Goal: Task Accomplishment & Management: Use online tool/utility

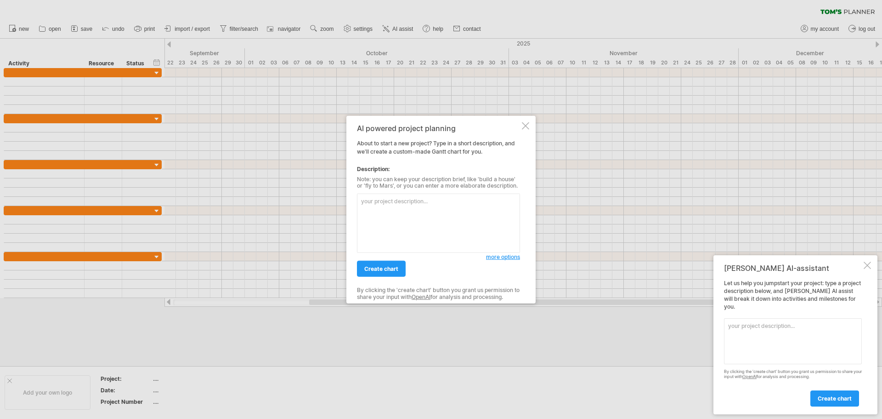
click at [419, 208] on textarea at bounding box center [438, 222] width 163 height 59
type textarea "具"
click at [408, 212] on textarea "舉辦一個60周年的國小運動會 有兩次籌備會： 會有兩次預演" at bounding box center [438, 222] width 163 height 59
click at [406, 218] on textarea "舉辦一個60周年的國小運動會 有兩次籌備會：9/17 10/8 會有兩次預演" at bounding box center [438, 222] width 163 height 59
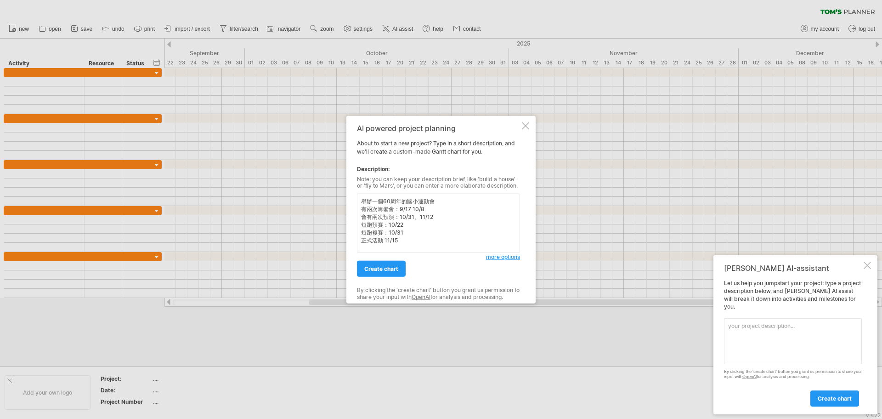
scroll to position [3, 0]
type textarea "舉辦一個60周年的國小運動會 有兩次籌備會：9/17 10/8 會有兩次預演：10/31、11/12 短跑預賽：10/22 短跑複賽：10/31 正式活動 1…"
click at [369, 265] on link "create chart" at bounding box center [381, 269] width 49 height 16
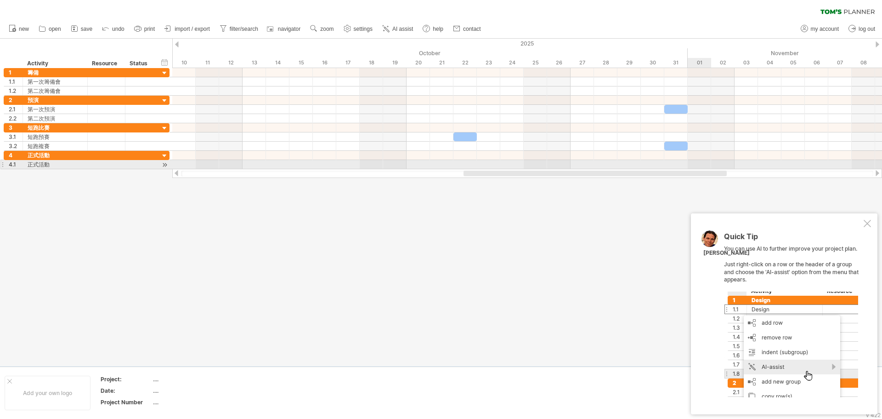
drag, startPoint x: 498, startPoint y: 174, endPoint x: 695, endPoint y: 164, distance: 197.4
click at [695, 164] on div "Trying to reach [DOMAIN_NAME] Connected again... 0% clear filter new 1" at bounding box center [441, 209] width 882 height 419
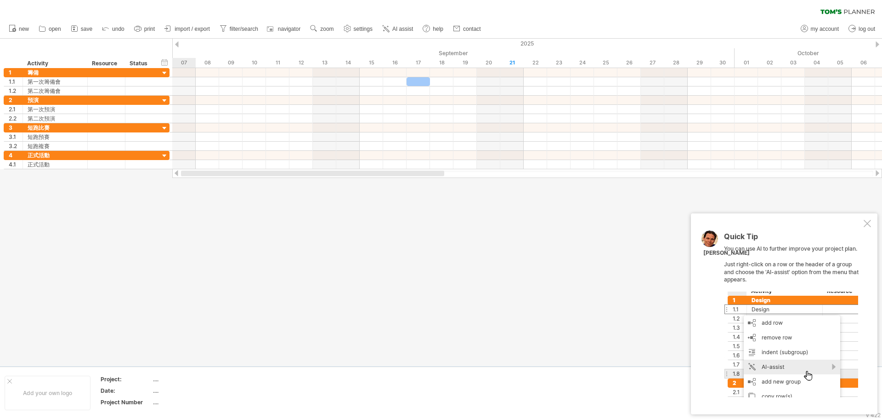
drag, startPoint x: 533, startPoint y: 173, endPoint x: 230, endPoint y: 180, distance: 302.4
click at [230, 180] on div "Trying to reach [DOMAIN_NAME] Connected again... 0% clear filter new 1" at bounding box center [441, 209] width 882 height 419
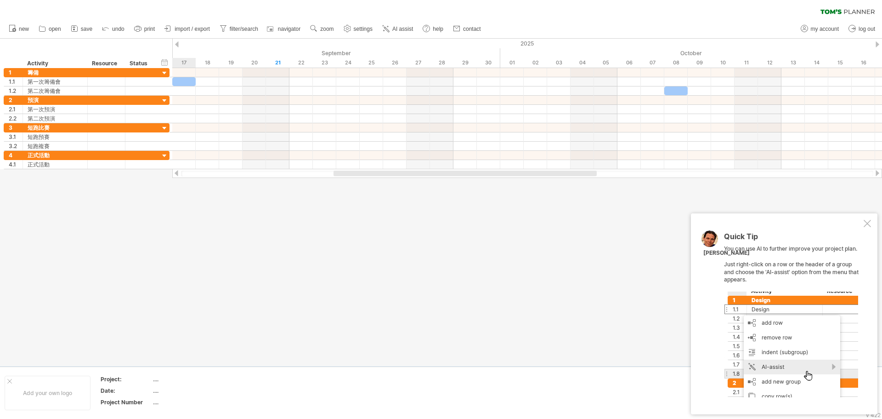
drag, startPoint x: 335, startPoint y: 172, endPoint x: 412, endPoint y: 179, distance: 77.0
click at [412, 179] on div "Trying to reach [DOMAIN_NAME] Connected again... 0% clear filter new 1" at bounding box center [441, 209] width 882 height 419
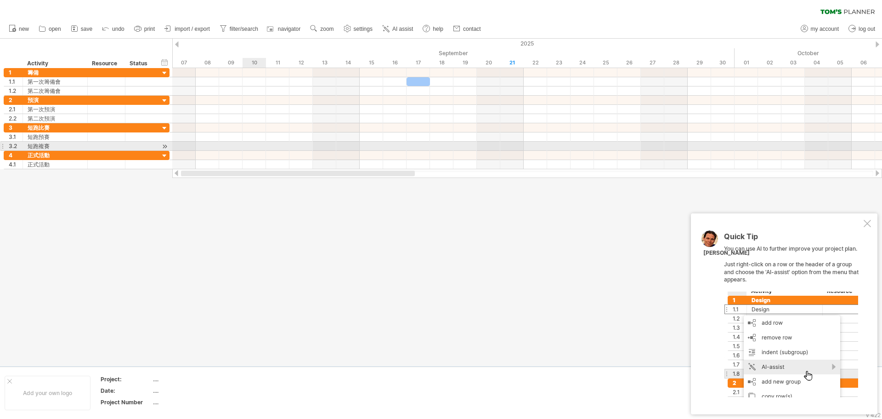
drag, startPoint x: 375, startPoint y: 174, endPoint x: 254, endPoint y: 147, distance: 124.5
click at [254, 147] on div "Trying to reach [DOMAIN_NAME] Connected again... 0% clear filter new 1" at bounding box center [441, 209] width 882 height 419
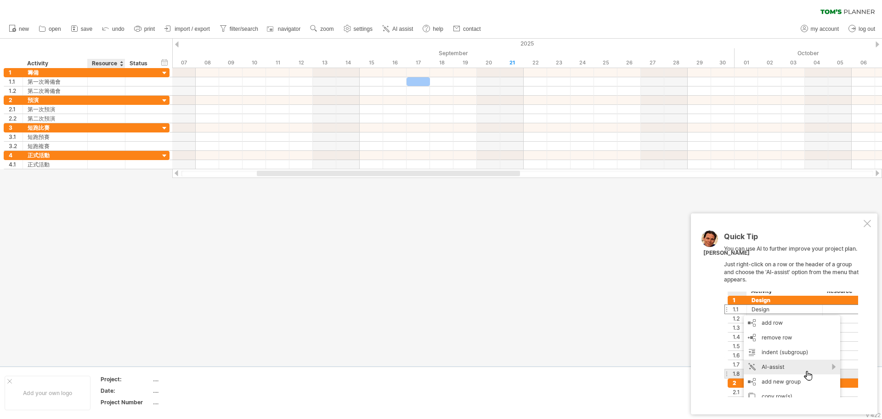
drag, startPoint x: 93, startPoint y: 190, endPoint x: 61, endPoint y: 181, distance: 33.7
click at [91, 191] on div at bounding box center [441, 202] width 882 height 327
click at [34, 171] on div at bounding box center [441, 202] width 882 height 327
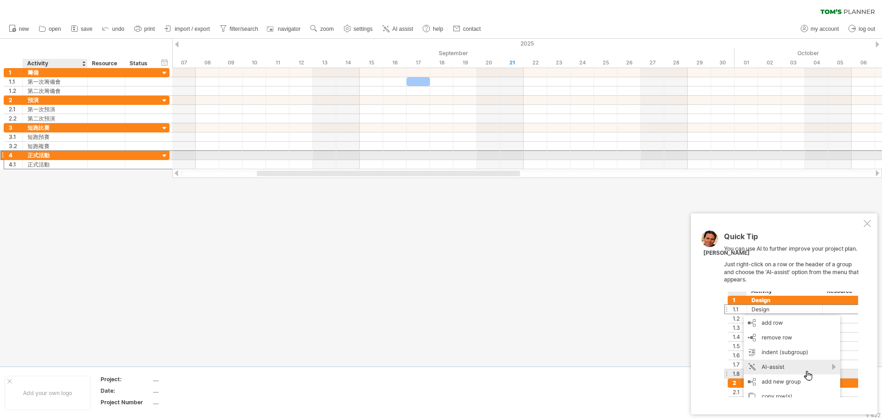
click at [34, 153] on div "正式活動" at bounding box center [55, 155] width 55 height 9
click at [70, 43] on div "hide start/end/duration show start/end/duration ******** Activity ******** Reso…" at bounding box center [86, 53] width 172 height 29
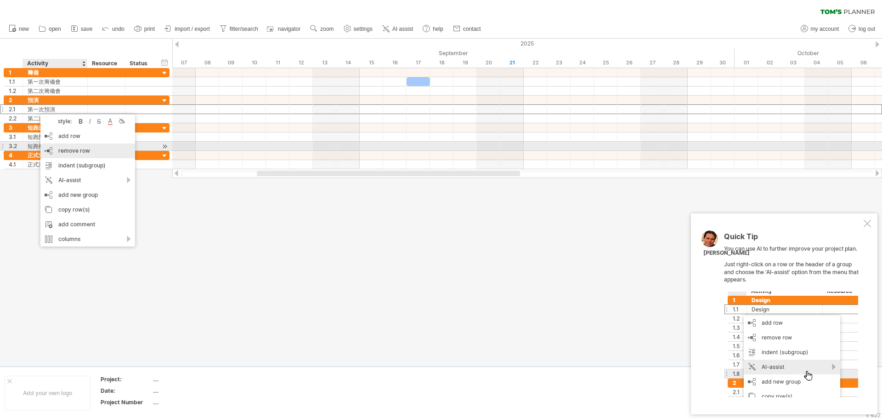
click at [79, 151] on span "remove row" at bounding box center [74, 150] width 32 height 7
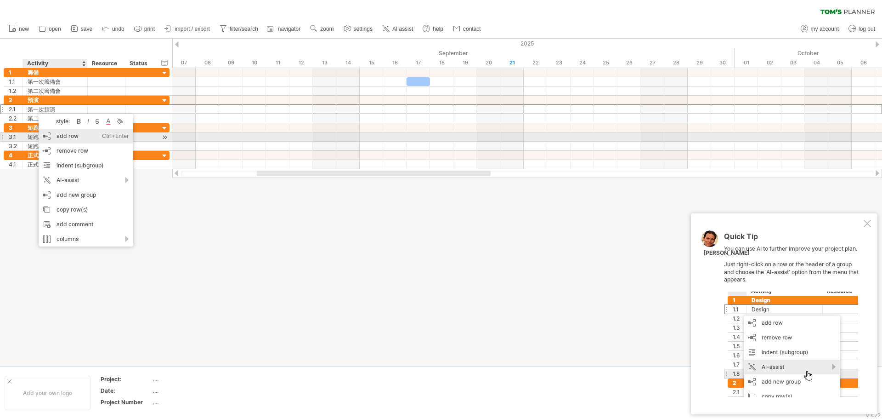
click at [68, 138] on div "add row Ctrl+Enter Cmd+Enter" at bounding box center [86, 136] width 95 height 15
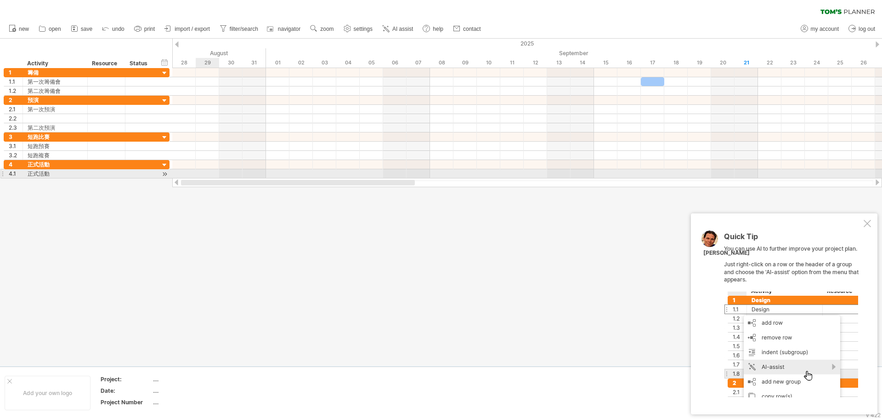
drag, startPoint x: 313, startPoint y: 181, endPoint x: 215, endPoint y: 170, distance: 98.9
click at [215, 170] on div "Trying to reach [DOMAIN_NAME] Connected again... 0% clear filter new 1" at bounding box center [441, 209] width 882 height 419
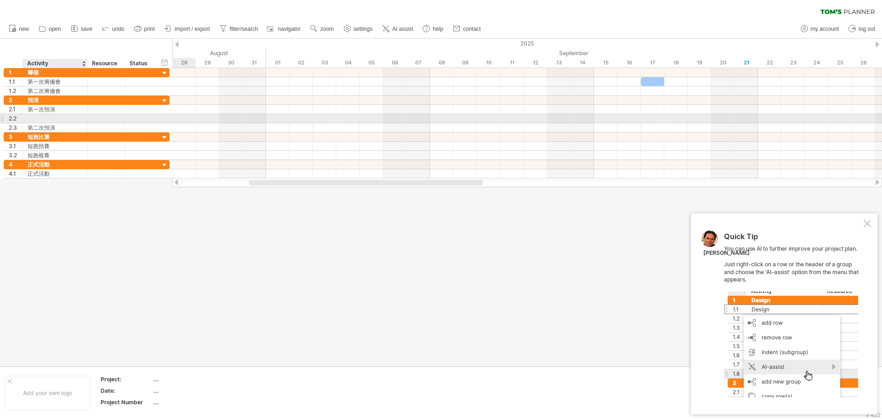
click at [34, 118] on div at bounding box center [55, 118] width 55 height 9
click at [34, 118] on input "text" at bounding box center [55, 118] width 55 height 9
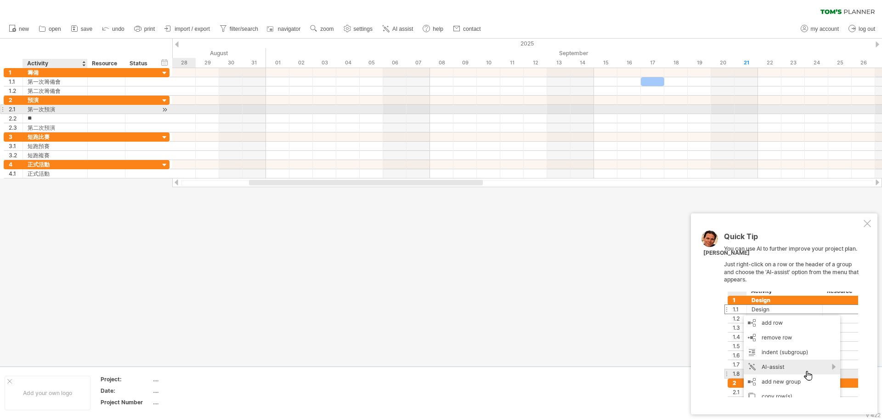
type input "*"
type input "**"
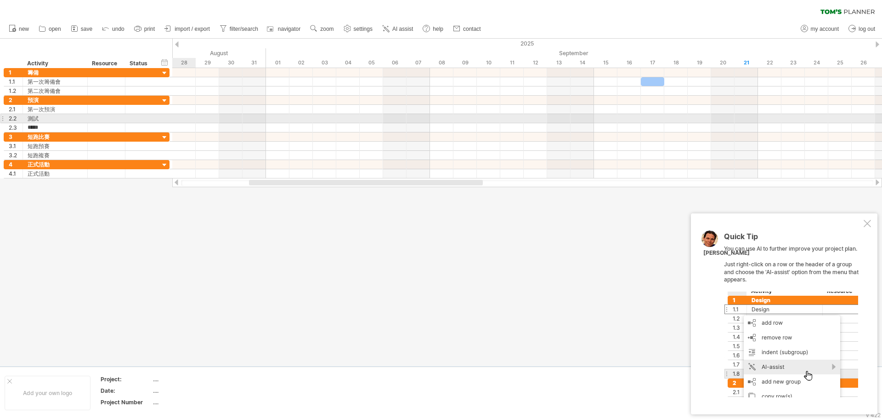
click at [4, 119] on div "2.2" at bounding box center [13, 118] width 19 height 9
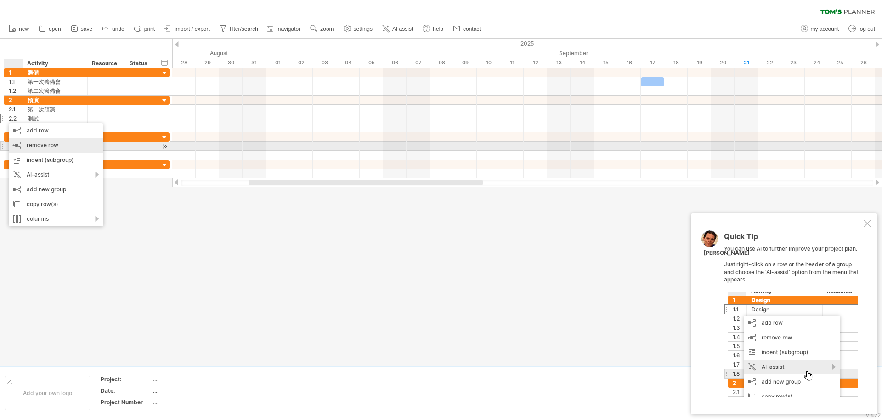
click at [47, 145] on span "remove row" at bounding box center [43, 145] width 32 height 7
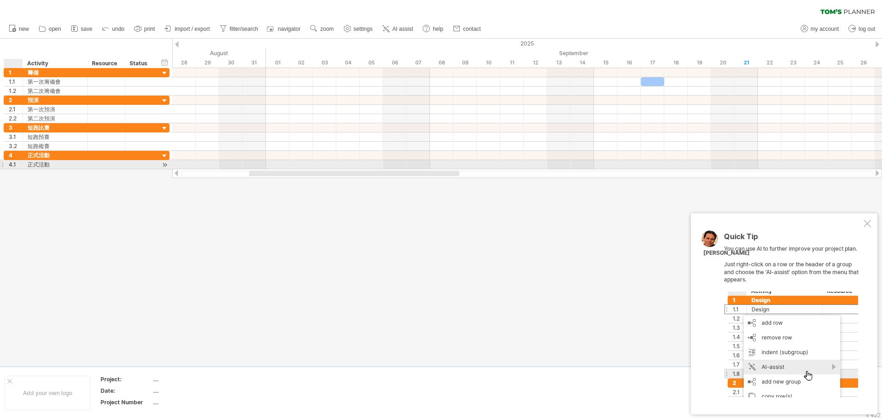
click at [18, 165] on div "4.1" at bounding box center [16, 164] width 14 height 9
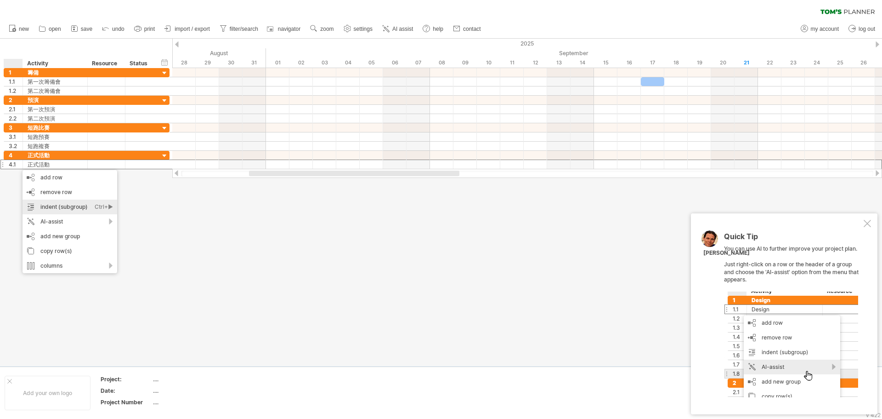
click at [49, 207] on div "indent (subgroup) Ctrl+► Cmd+►" at bounding box center [70, 206] width 95 height 15
click at [103, 221] on div "AI-assist" at bounding box center [65, 220] width 95 height 15
click at [53, 286] on div at bounding box center [441, 202] width 882 height 327
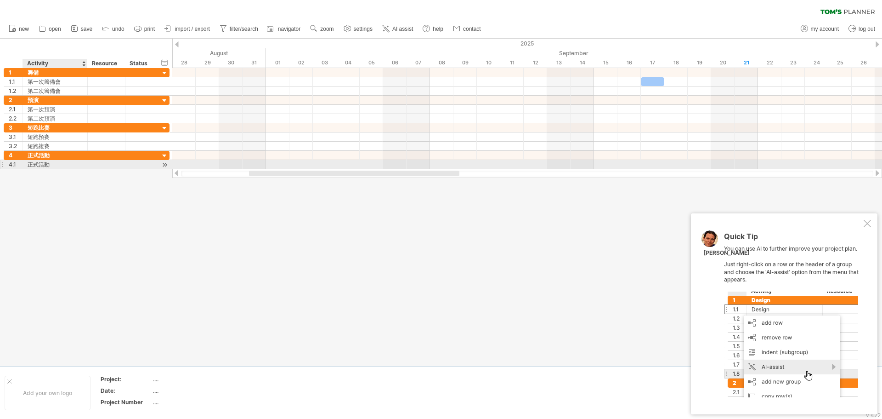
click at [33, 163] on div "正式活動" at bounding box center [55, 164] width 55 height 9
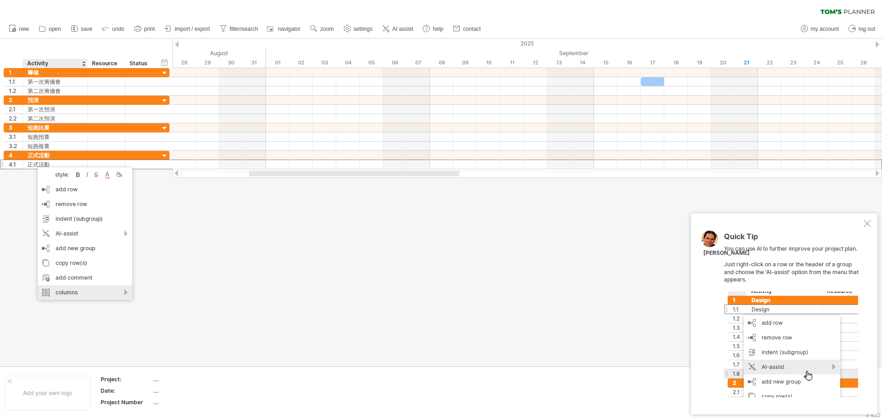
click at [60, 291] on div "columns" at bounding box center [85, 292] width 95 height 15
click at [70, 291] on div "columns" at bounding box center [85, 292] width 95 height 15
click at [181, 260] on div at bounding box center [441, 202] width 882 height 327
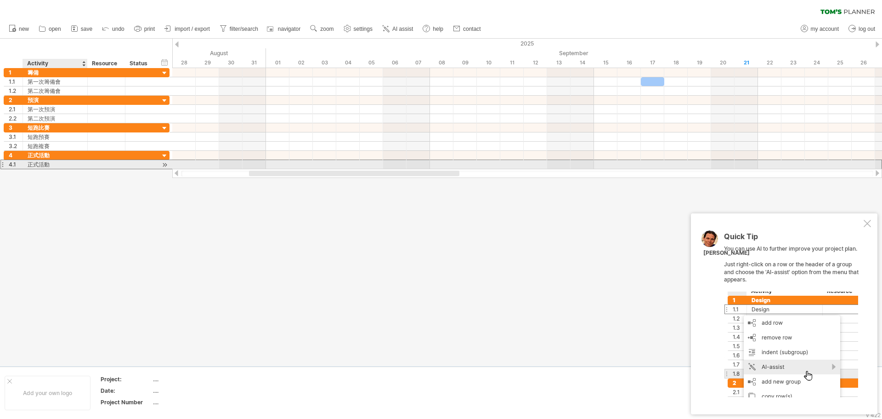
click at [34, 168] on div "正式活動" at bounding box center [55, 164] width 55 height 9
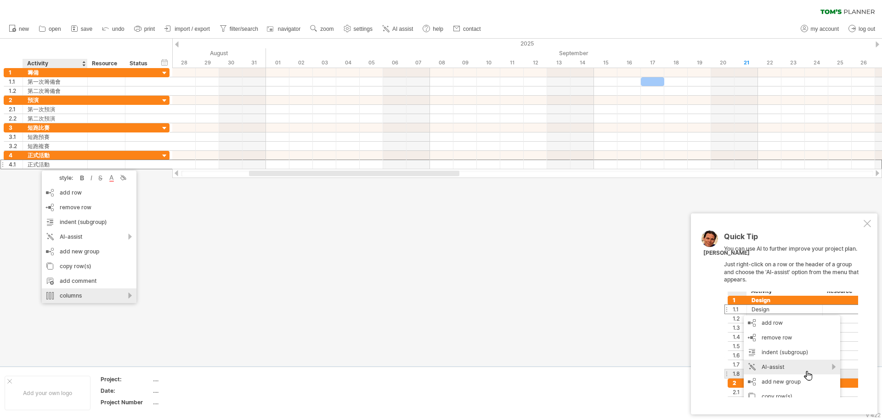
drag, startPoint x: 108, startPoint y: 295, endPoint x: 118, endPoint y: 295, distance: 9.6
click at [109, 295] on div "columns" at bounding box center [89, 295] width 95 height 15
drag, startPoint x: 255, startPoint y: 247, endPoint x: 245, endPoint y: 242, distance: 11.3
click at [245, 242] on div at bounding box center [441, 202] width 882 height 327
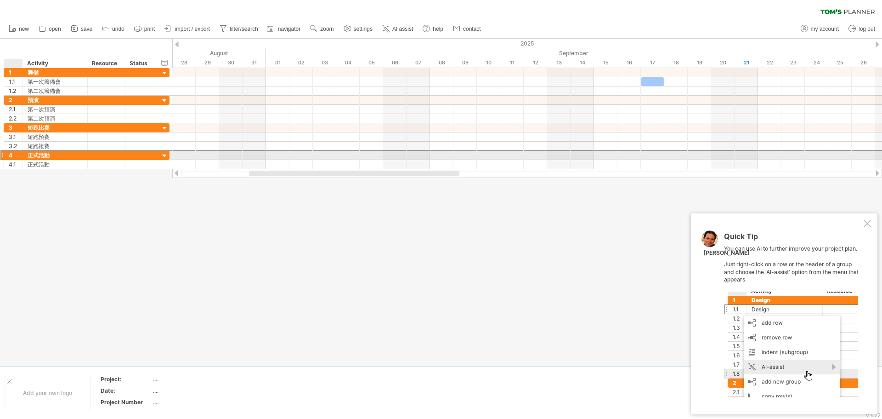
click at [7, 155] on div "4" at bounding box center [13, 155] width 19 height 9
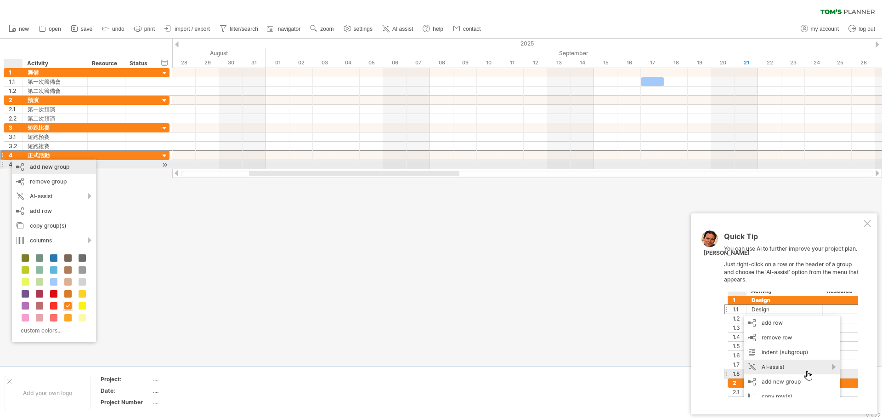
click at [32, 169] on div "add new group" at bounding box center [54, 166] width 84 height 15
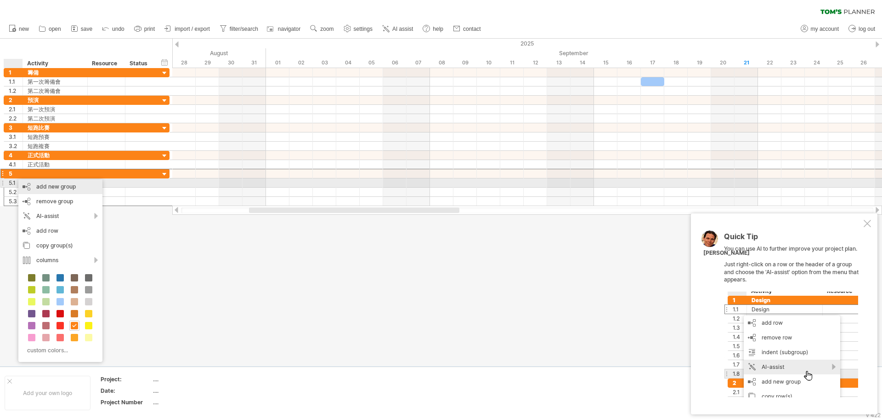
click at [54, 185] on div "add new group" at bounding box center [60, 186] width 84 height 15
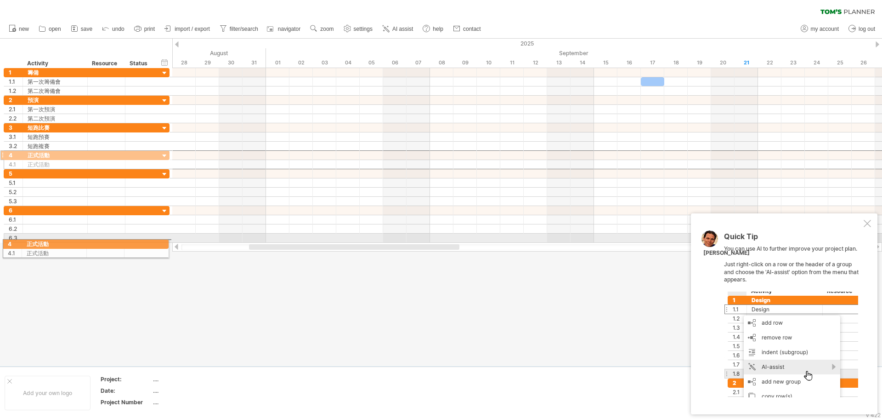
drag, startPoint x: 4, startPoint y: 152, endPoint x: 1, endPoint y: 242, distance: 90.1
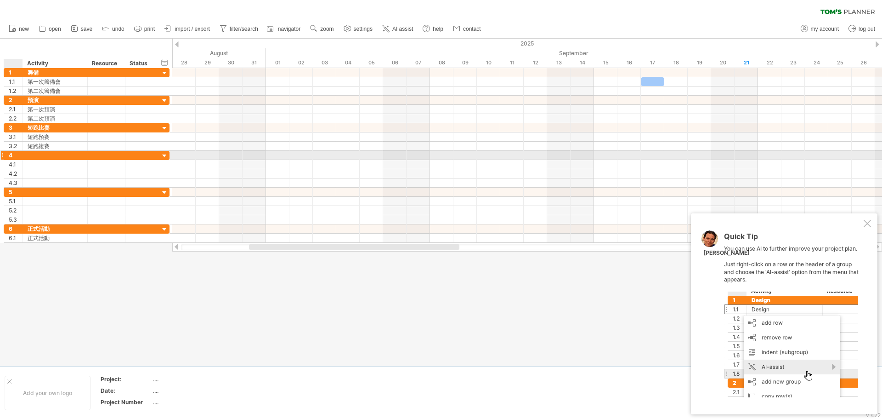
click at [20, 155] on div at bounding box center [21, 155] width 5 height 9
click at [17, 158] on div "4" at bounding box center [16, 155] width 14 height 9
click at [16, 154] on div "4" at bounding box center [16, 155] width 14 height 9
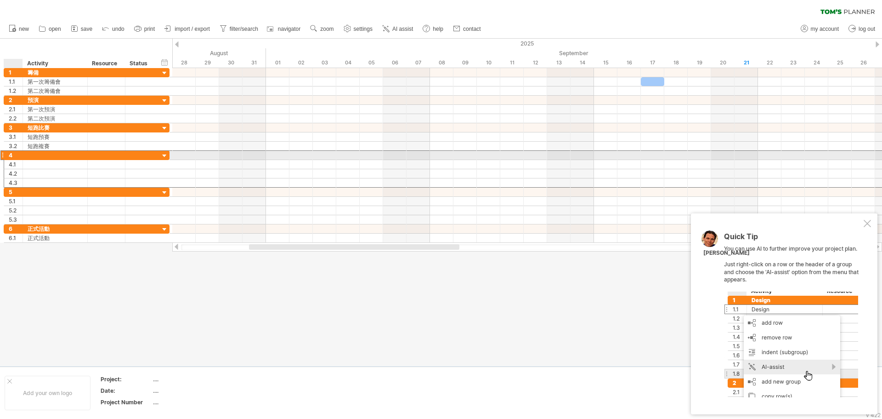
click at [16, 154] on div "4" at bounding box center [16, 155] width 14 height 9
click at [30, 154] on div at bounding box center [55, 155] width 55 height 9
click at [30, 154] on input "text" at bounding box center [55, 155] width 55 height 9
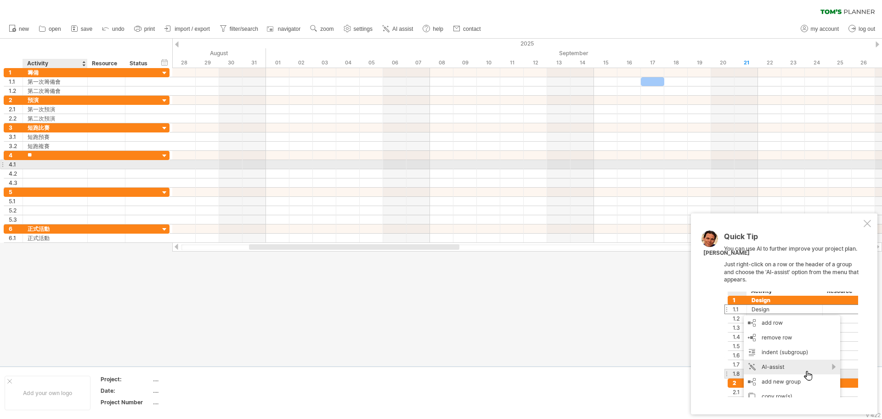
type input "*"
type input "***"
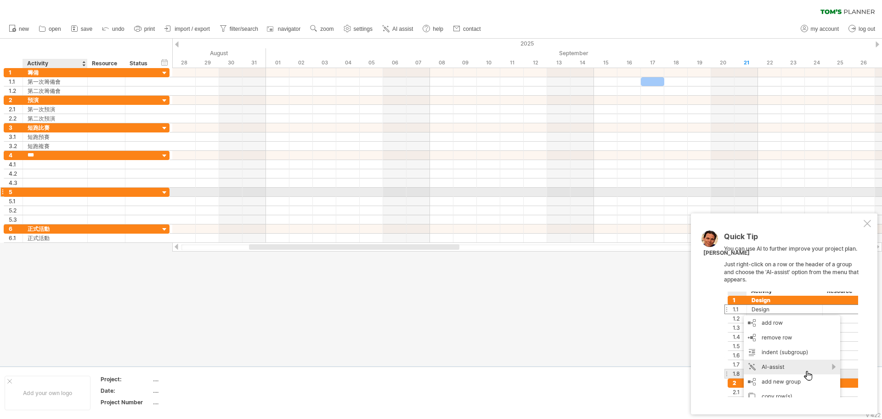
click at [28, 191] on div at bounding box center [55, 191] width 55 height 9
click at [29, 191] on input "text" at bounding box center [55, 191] width 55 height 9
type input "***"
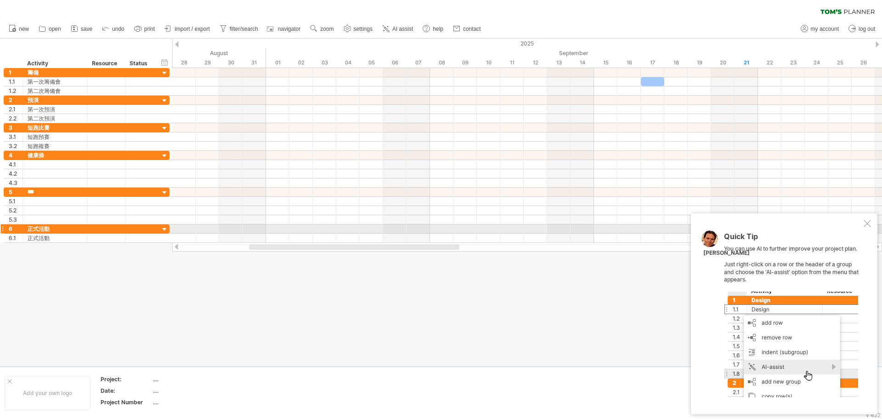
click at [5, 230] on div "6" at bounding box center [13, 228] width 19 height 9
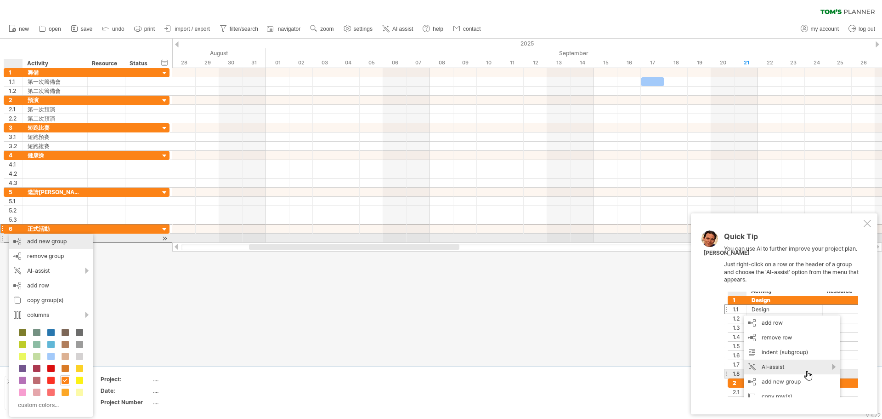
click at [46, 240] on div "add new group" at bounding box center [51, 241] width 84 height 15
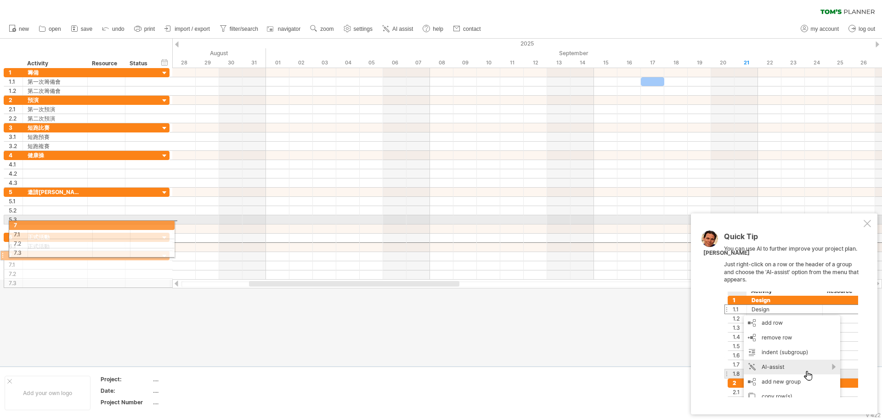
drag, startPoint x: 3, startPoint y: 243, endPoint x: 5, endPoint y: 223, distance: 19.4
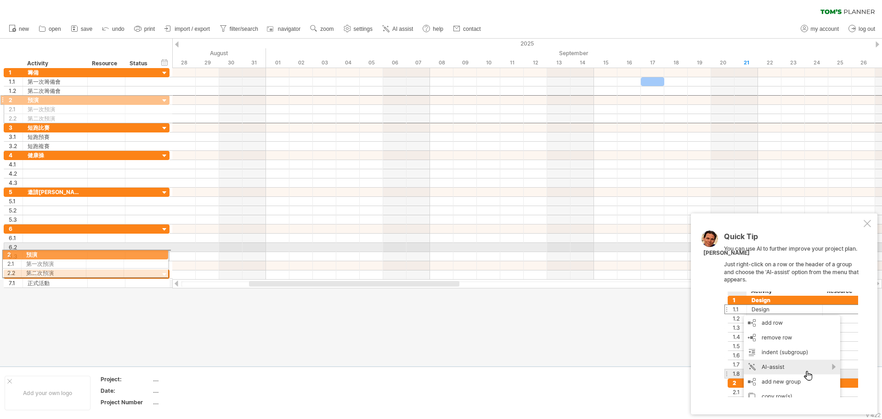
drag, startPoint x: 4, startPoint y: 96, endPoint x: 0, endPoint y: 251, distance: 154.9
click at [0, 251] on html "progress(100%) Trying to reach [DOMAIN_NAME] Connected again... 0% clear filter…" at bounding box center [441, 210] width 882 height 420
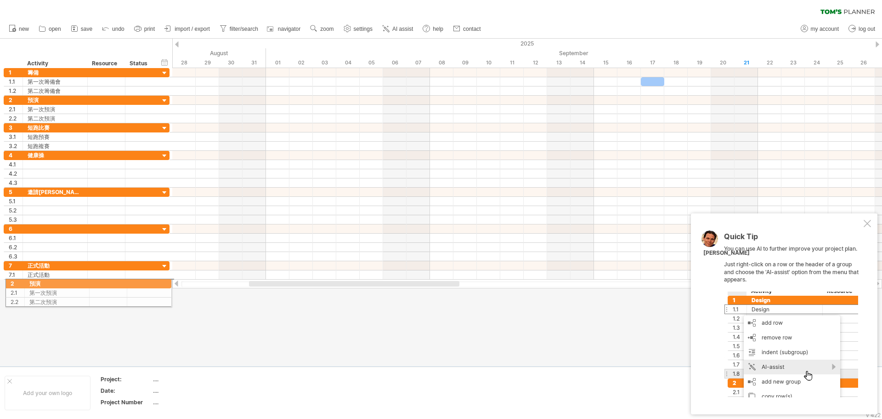
click at [3, 282] on div at bounding box center [441, 202] width 882 height 327
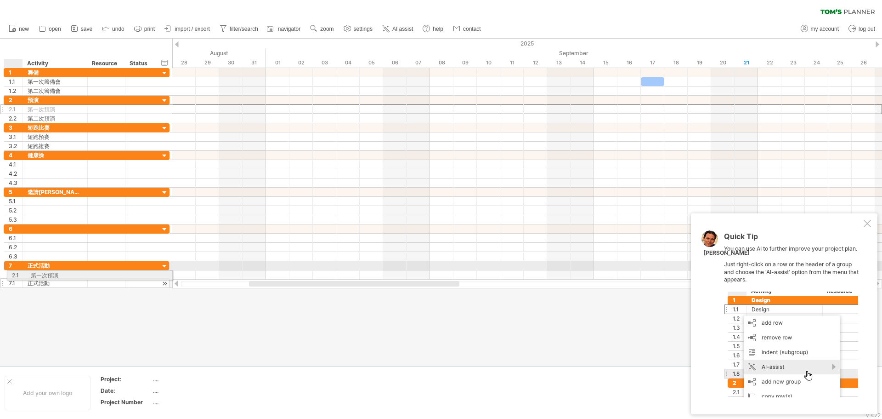
drag, startPoint x: 11, startPoint y: 108, endPoint x: 13, endPoint y: 273, distance: 165.9
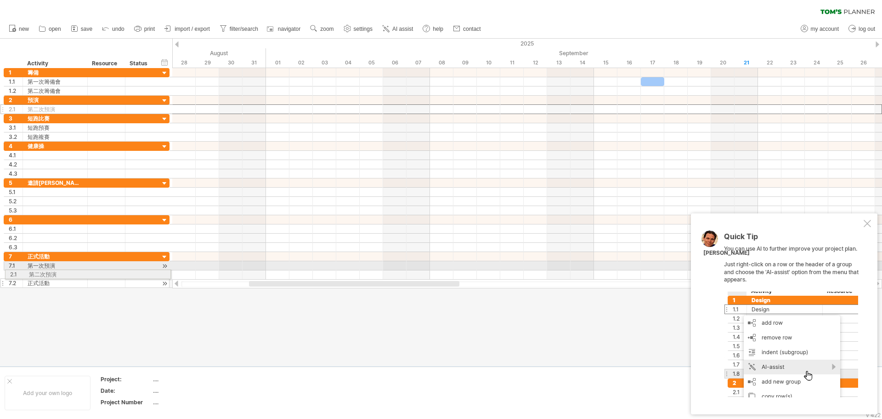
drag, startPoint x: 6, startPoint y: 108, endPoint x: 4, endPoint y: 272, distance: 164.0
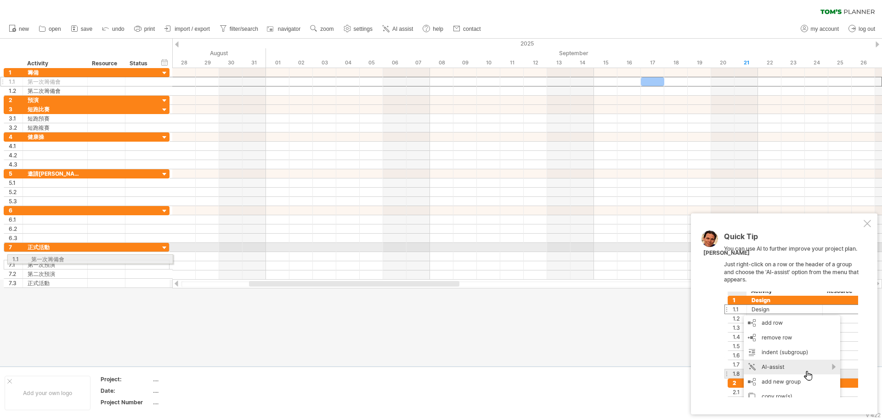
drag, startPoint x: 2, startPoint y: 80, endPoint x: 5, endPoint y: 257, distance: 177.4
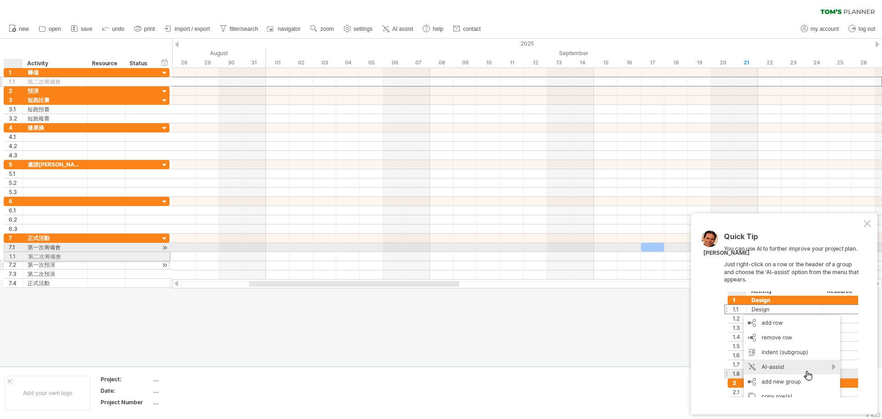
drag, startPoint x: 13, startPoint y: 91, endPoint x: 10, endPoint y: 255, distance: 163.6
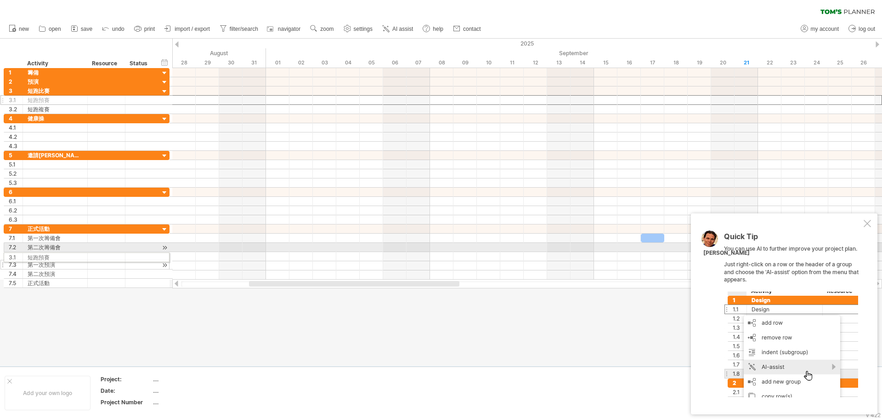
drag, startPoint x: 6, startPoint y: 100, endPoint x: 4, endPoint y: 255, distance: 155.8
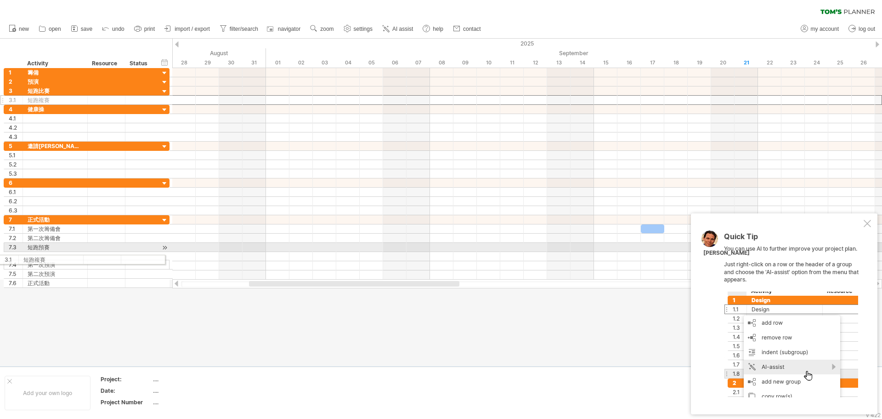
drag, startPoint x: 8, startPoint y: 99, endPoint x: 2, endPoint y: 258, distance: 158.6
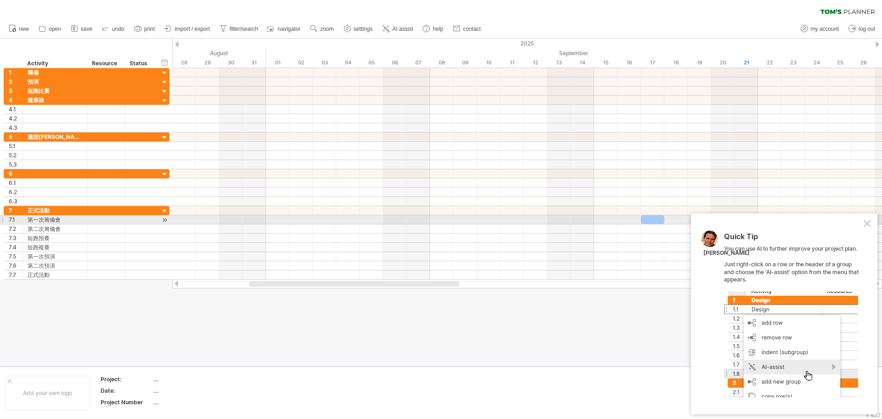
click at [867, 224] on div at bounding box center [867, 223] width 7 height 7
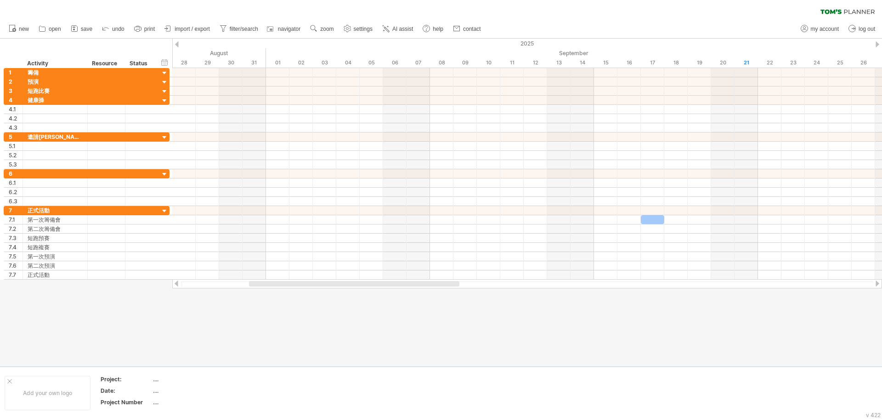
click at [414, 287] on div at bounding box center [527, 283] width 710 height 9
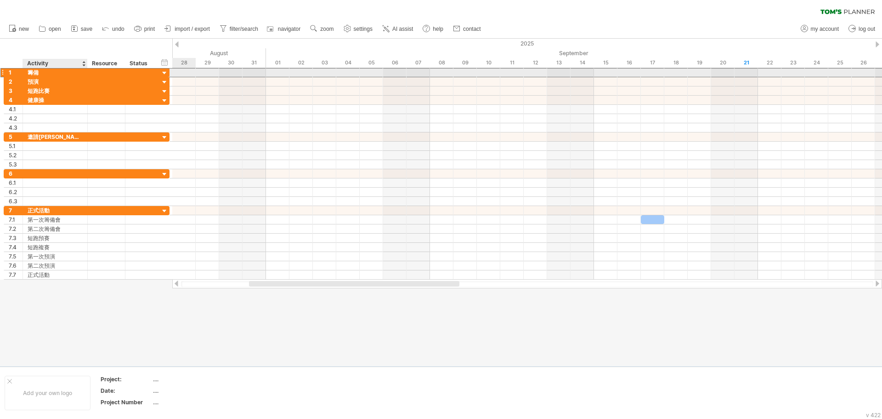
click at [33, 74] on div "籌備" at bounding box center [55, 72] width 55 height 9
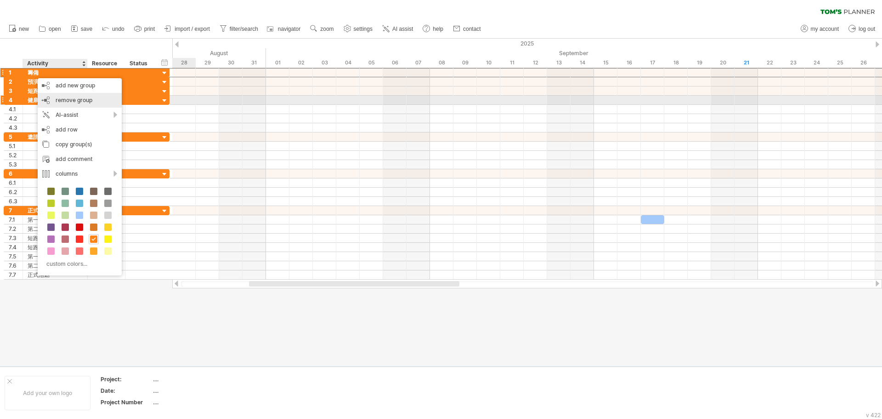
click at [82, 98] on span "remove group" at bounding box center [74, 99] width 37 height 7
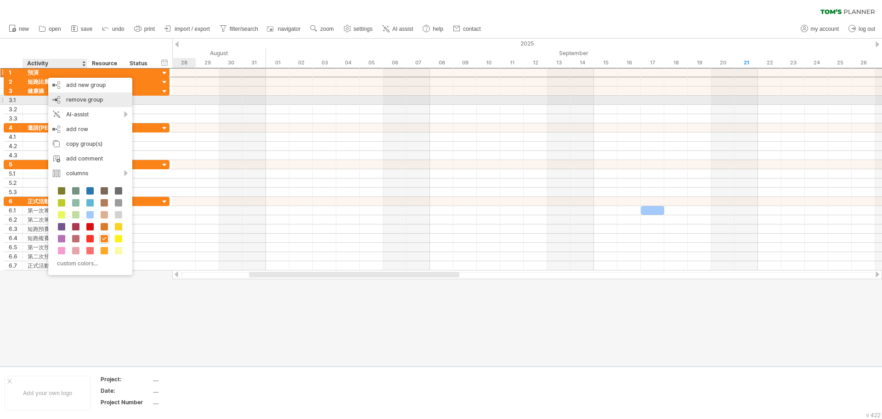
click at [87, 100] on span "remove group" at bounding box center [84, 99] width 37 height 7
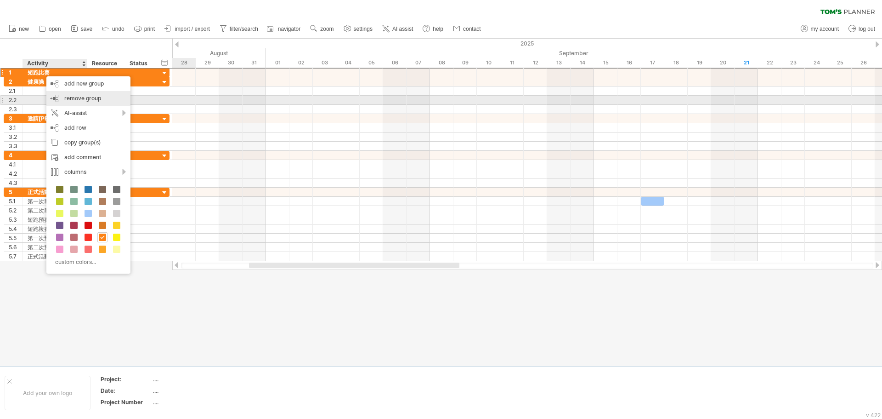
click at [82, 100] on span "remove group" at bounding box center [82, 98] width 37 height 7
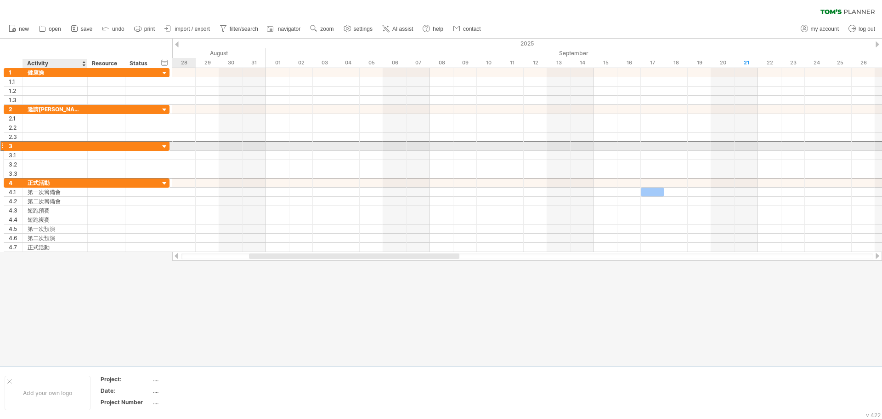
click at [35, 148] on div at bounding box center [55, 146] width 55 height 9
click at [0, 0] on input "text" at bounding box center [0, 0] width 0 height 0
type input "**"
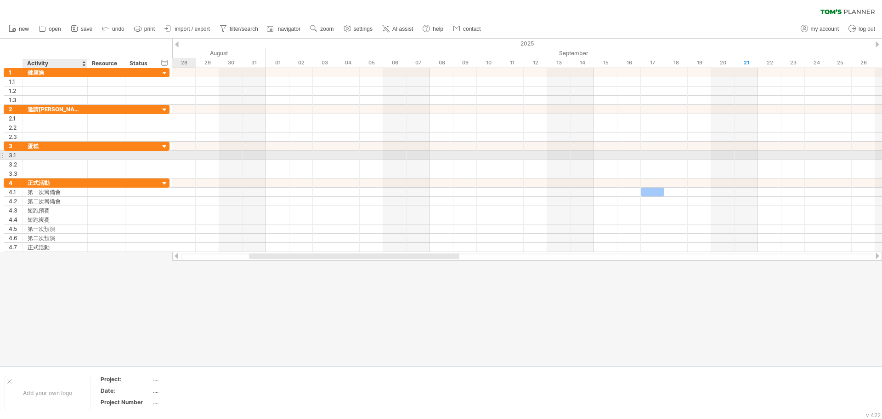
click at [30, 155] on input "text" at bounding box center [55, 155] width 55 height 9
type input "**"
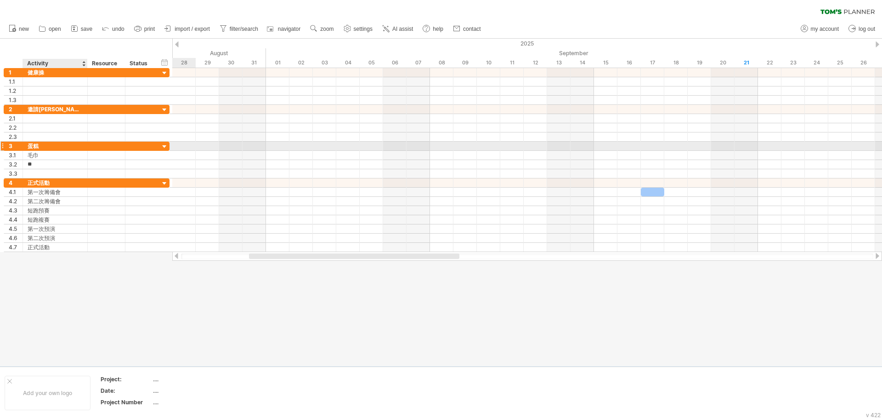
type input "*"
type input "****"
type input "**"
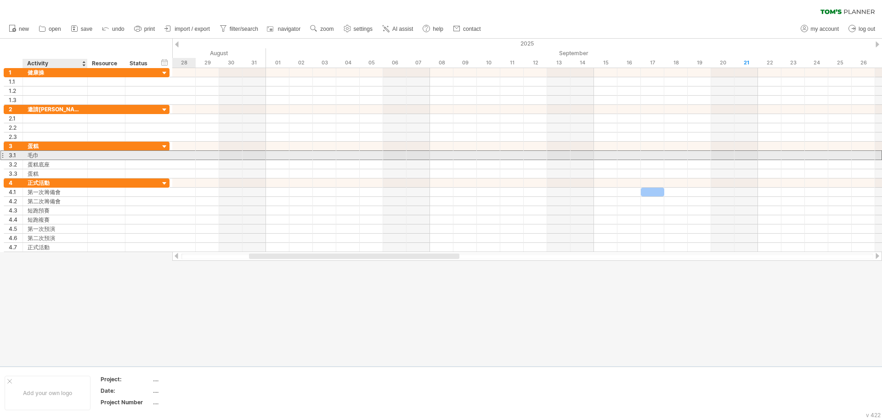
click at [43, 156] on div "毛巾" at bounding box center [55, 155] width 55 height 9
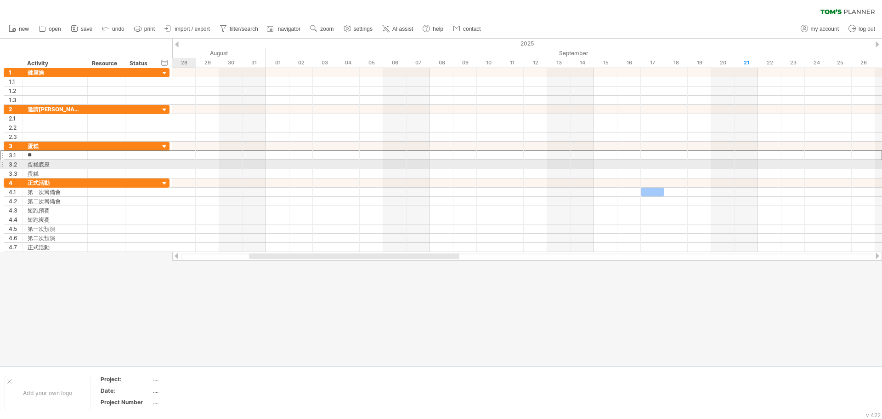
click at [1, 165] on div at bounding box center [2, 164] width 4 height 10
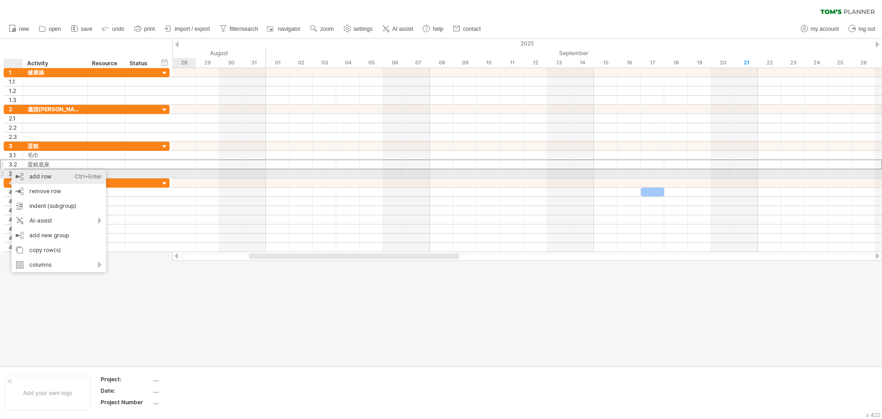
click at [40, 178] on div "add row Ctrl+Enter Cmd+Enter" at bounding box center [58, 176] width 95 height 15
click at [42, 173] on div "add row Ctrl+Enter Cmd+Enter" at bounding box center [61, 174] width 95 height 15
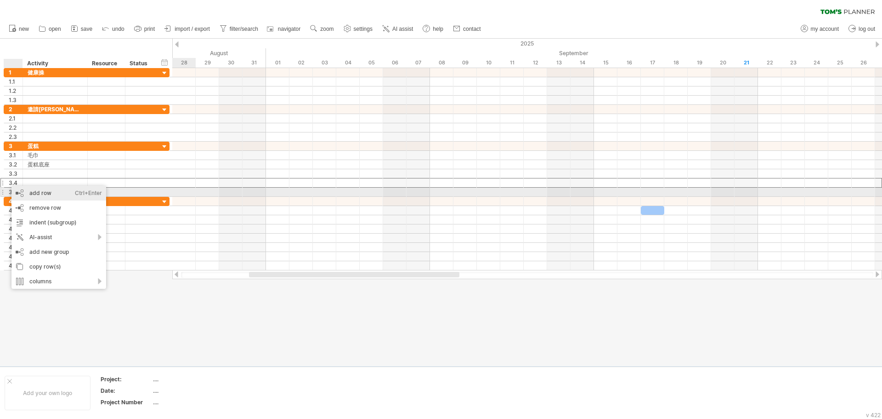
click at [38, 193] on div "add row Ctrl+Enter Cmd+Enter" at bounding box center [58, 193] width 95 height 15
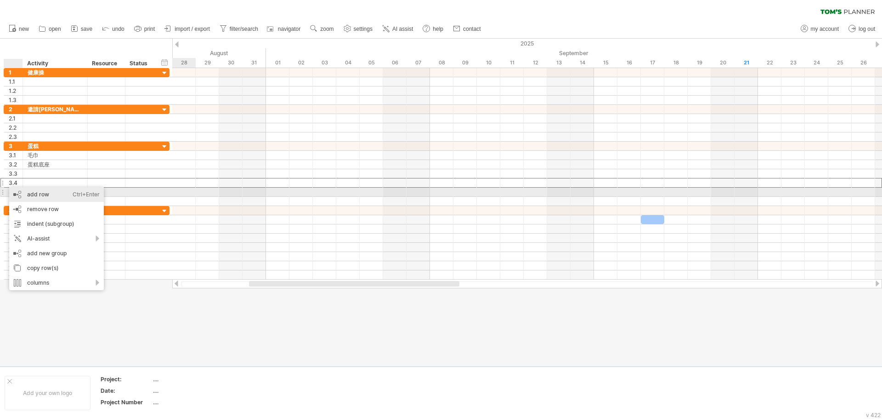
click at [40, 196] on div "add row Ctrl+Enter Cmd+Enter" at bounding box center [56, 194] width 95 height 15
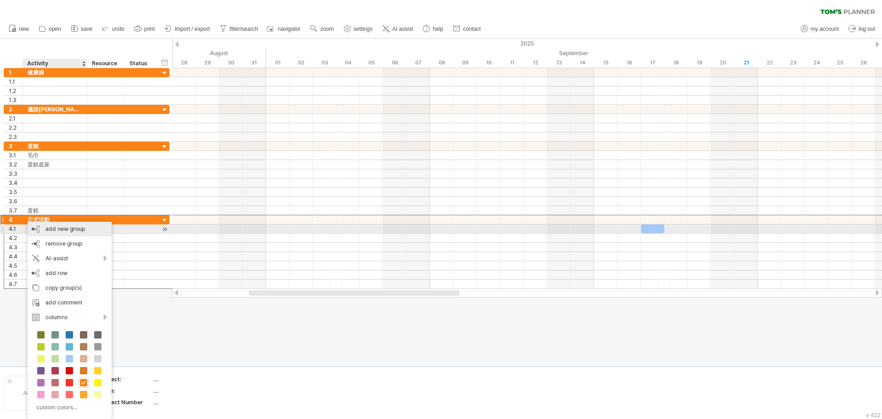
click at [74, 228] on div "add new group" at bounding box center [70, 228] width 84 height 15
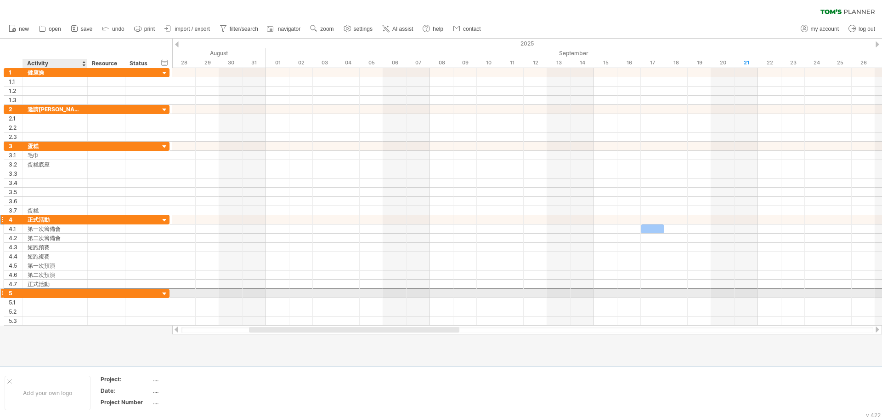
click at [42, 292] on div at bounding box center [55, 293] width 55 height 9
type input "******"
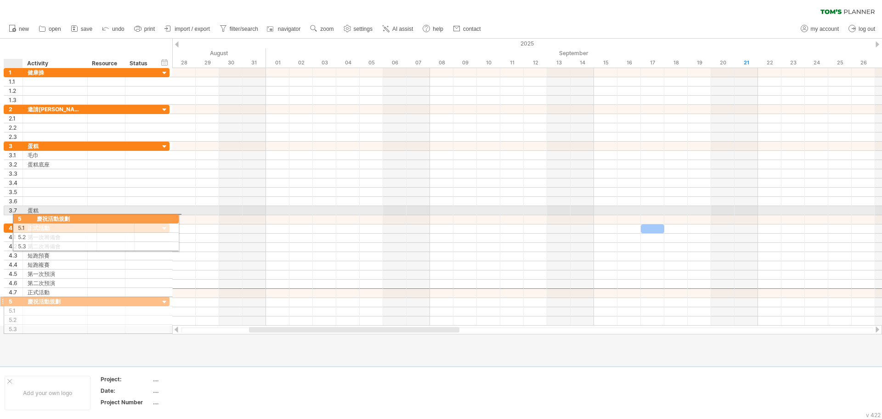
drag, startPoint x: 5, startPoint y: 293, endPoint x: 8, endPoint y: 217, distance: 76.4
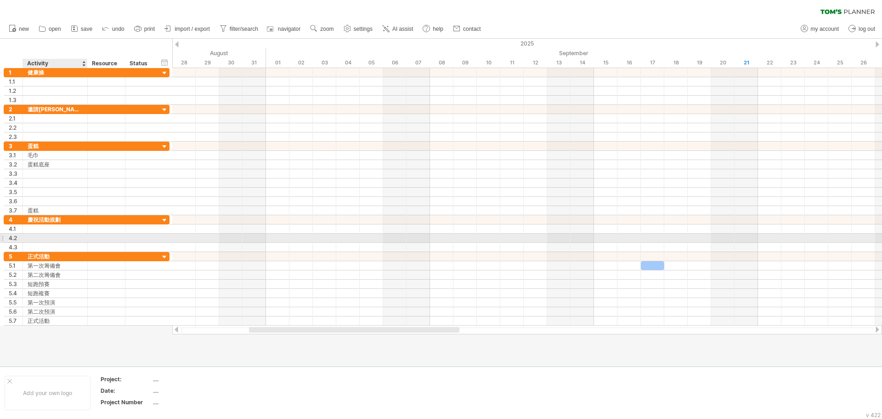
click at [43, 233] on div at bounding box center [55, 237] width 55 height 9
click at [46, 227] on div at bounding box center [55, 228] width 55 height 9
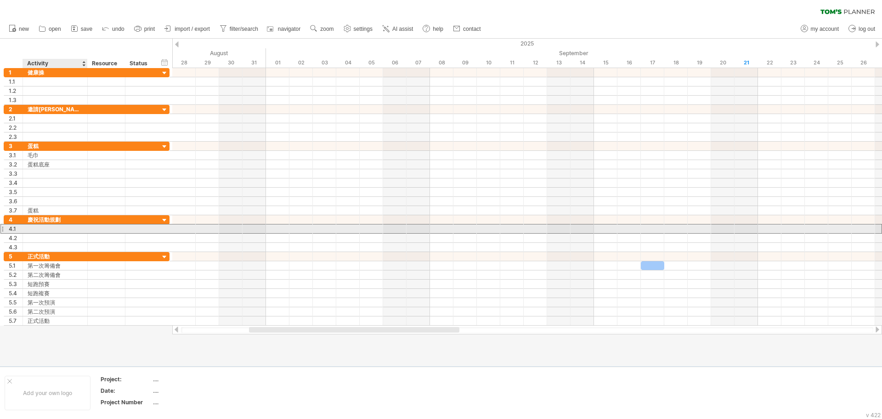
click at [46, 227] on input "text" at bounding box center [55, 228] width 55 height 9
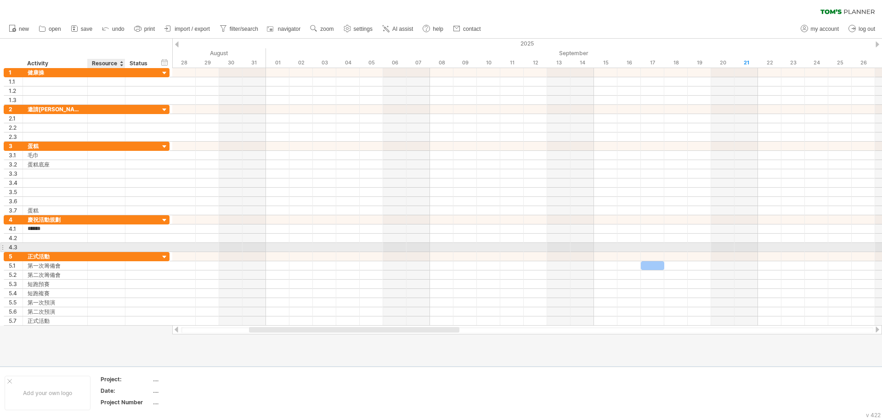
type input "*****"
type input "******"
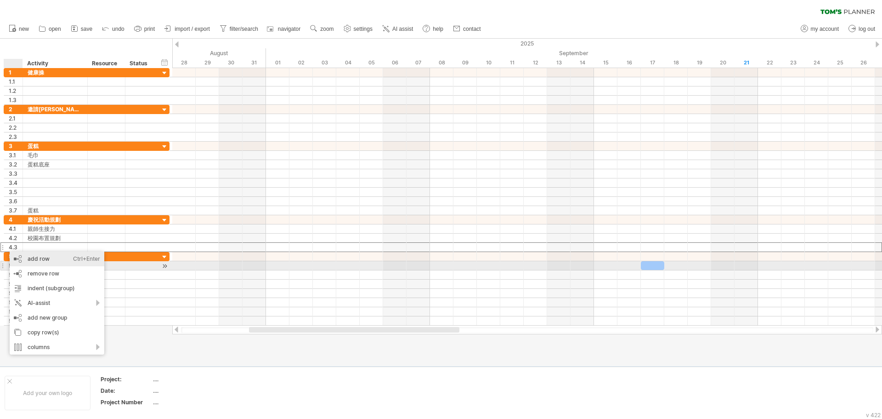
click at [46, 261] on div "add row Ctrl+Enter Cmd+Enter" at bounding box center [57, 258] width 95 height 15
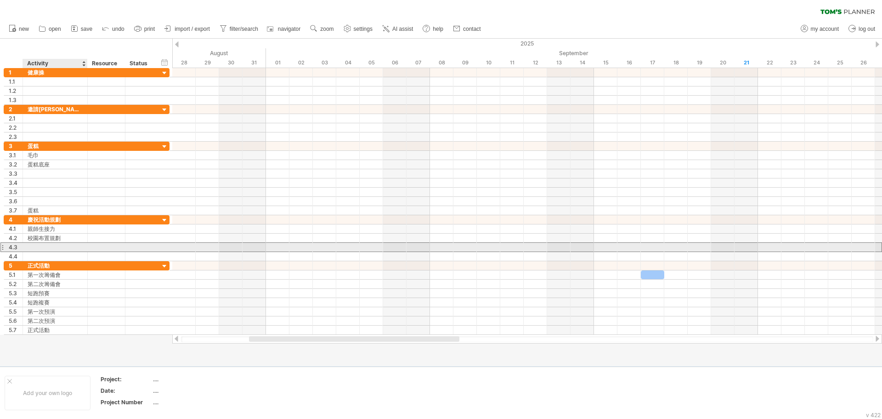
click at [40, 247] on div at bounding box center [55, 247] width 55 height 9
click at [40, 247] on input "text" at bounding box center [55, 247] width 55 height 9
type input "**"
type input "*"
type input "****"
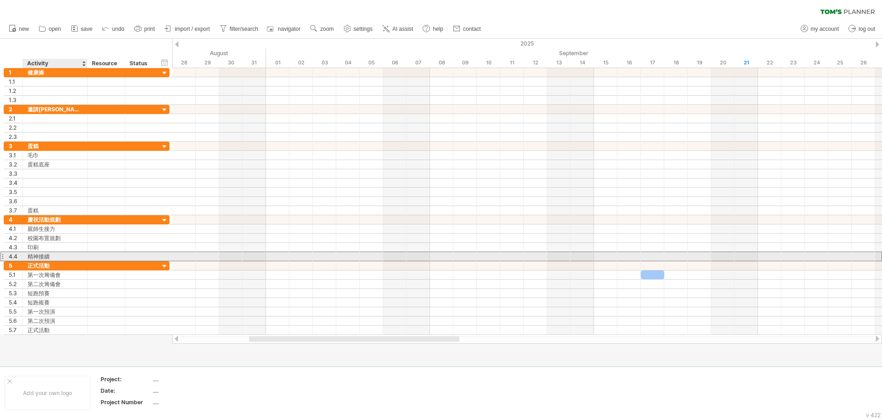
click at [60, 257] on div "精神接續" at bounding box center [55, 256] width 55 height 9
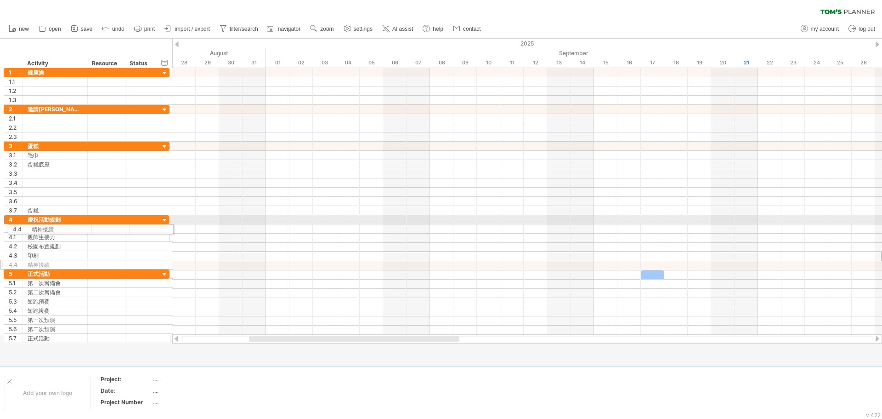
drag, startPoint x: 5, startPoint y: 254, endPoint x: 5, endPoint y: 227, distance: 26.7
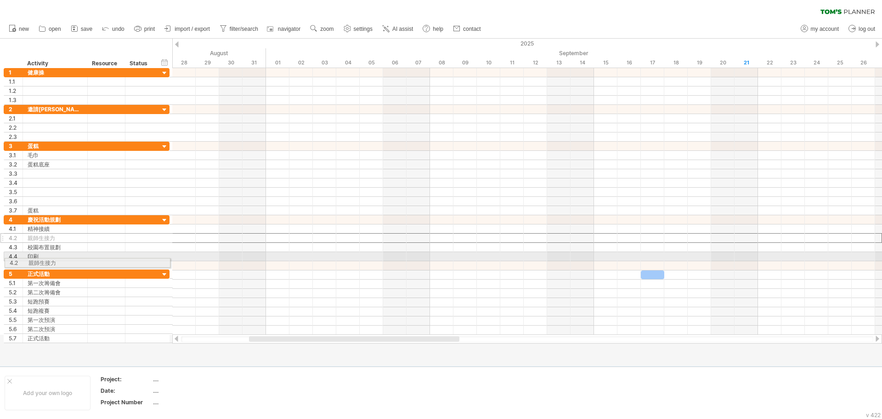
drag, startPoint x: 7, startPoint y: 236, endPoint x: 6, endPoint y: 261, distance: 25.3
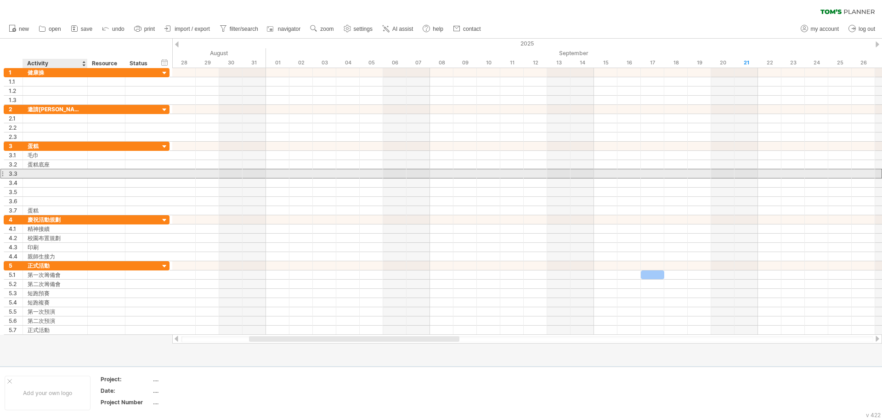
click at [45, 171] on div at bounding box center [55, 173] width 55 height 9
click at [45, 171] on input "text" at bounding box center [55, 173] width 55 height 9
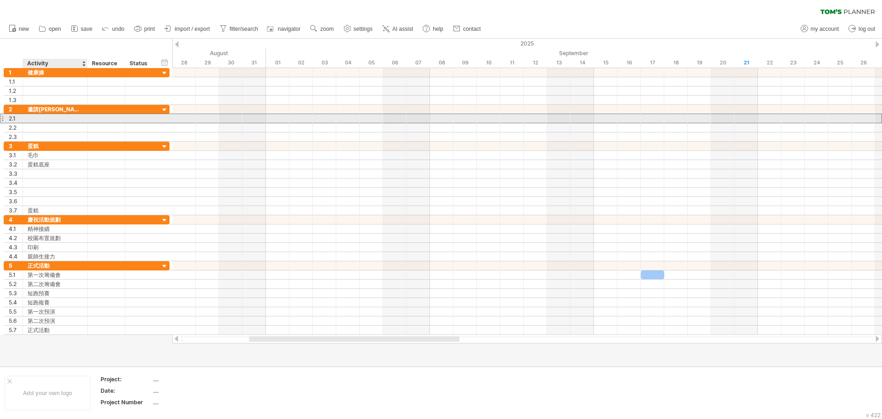
click at [43, 118] on div at bounding box center [55, 118] width 55 height 9
click at [0, 0] on input "text" at bounding box center [0, 0] width 0 height 0
type input "*"
type input "*****"
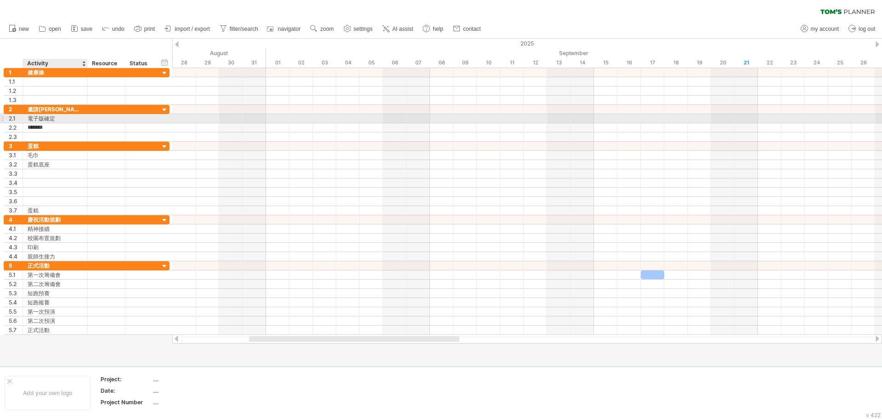
type input "*****"
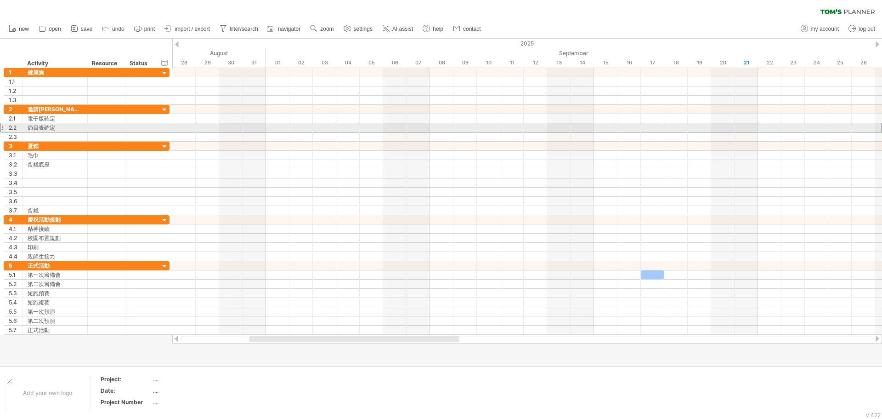
click at [3, 128] on div at bounding box center [2, 128] width 4 height 10
click at [16, 128] on div "2.2" at bounding box center [16, 127] width 14 height 9
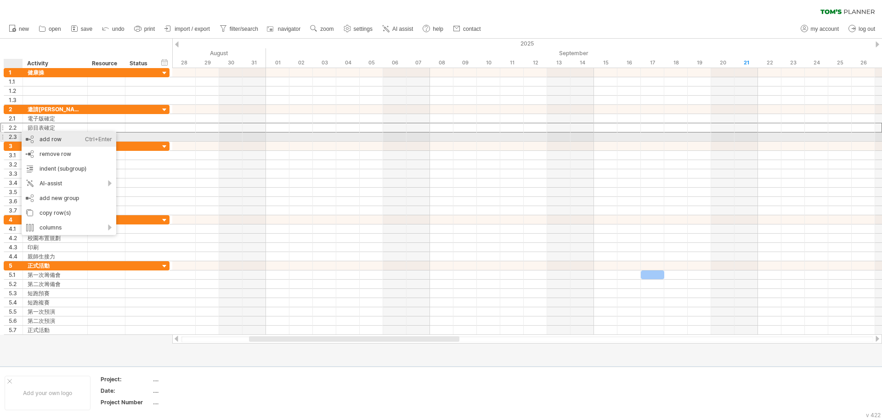
click at [60, 140] on div "add row Ctrl+Enter Cmd+Enter" at bounding box center [69, 139] width 95 height 15
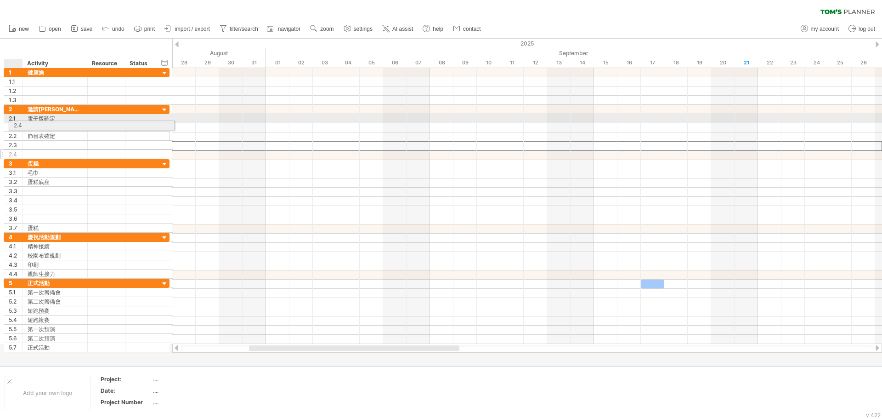
drag, startPoint x: 6, startPoint y: 147, endPoint x: 13, endPoint y: 130, distance: 18.8
